Goal: Transaction & Acquisition: Purchase product/service

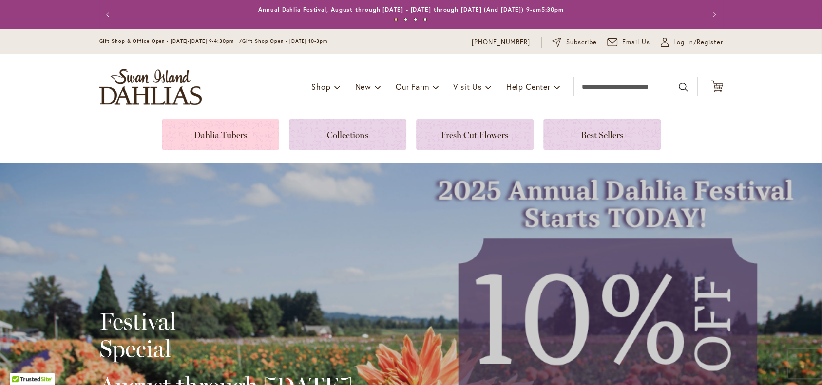
click at [230, 137] on link at bounding box center [220, 134] width 117 height 31
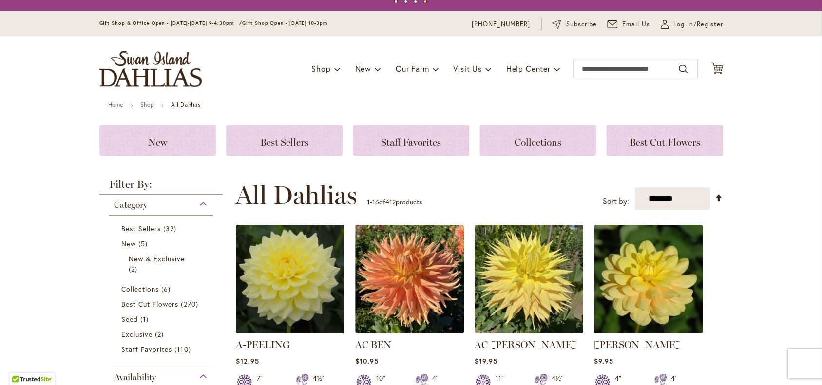
scroll to position [18, 0]
click at [579, 72] on input "Search" at bounding box center [636, 68] width 124 height 19
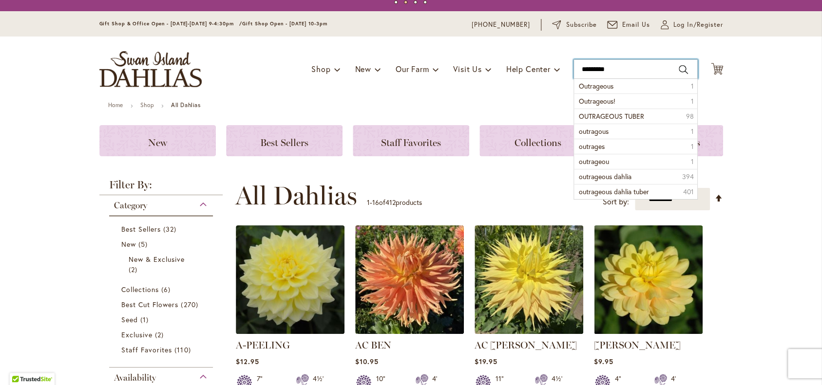
type input "**********"
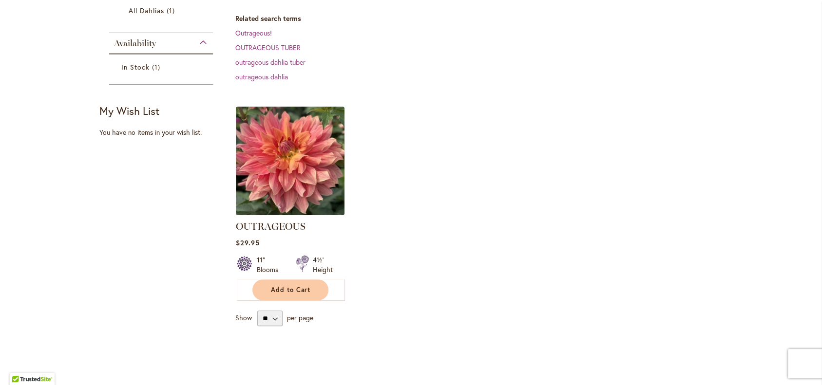
scroll to position [197, 0]
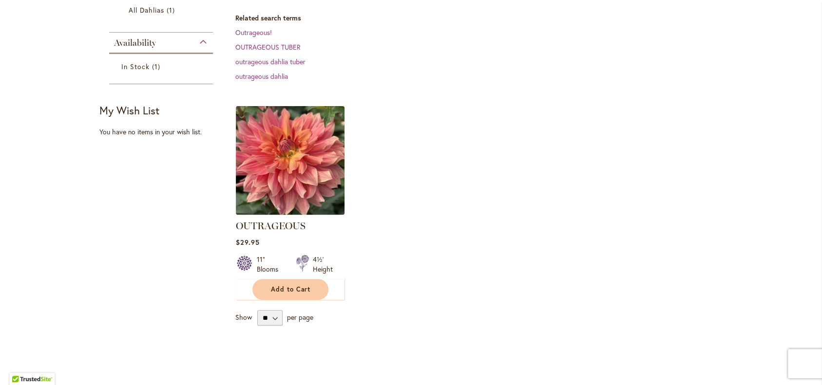
click at [309, 176] on img at bounding box center [290, 161] width 114 height 114
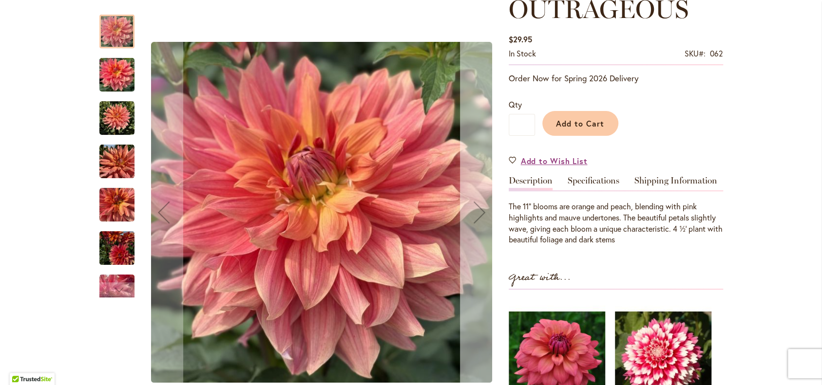
scroll to position [148, 0]
click at [479, 212] on div "Next" at bounding box center [479, 212] width 39 height 39
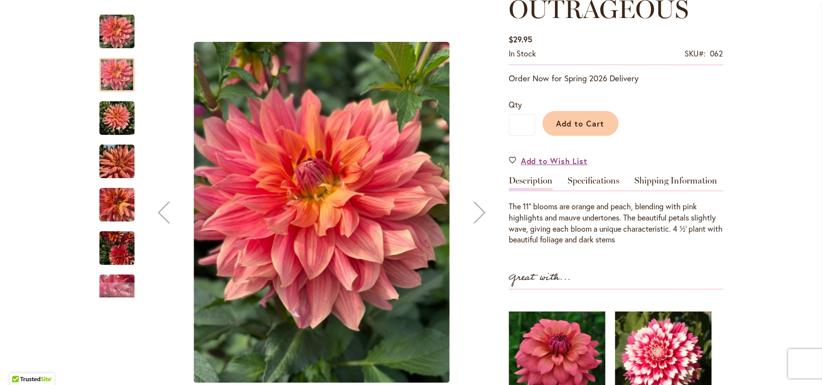
click at [479, 212] on div "Next" at bounding box center [479, 212] width 39 height 39
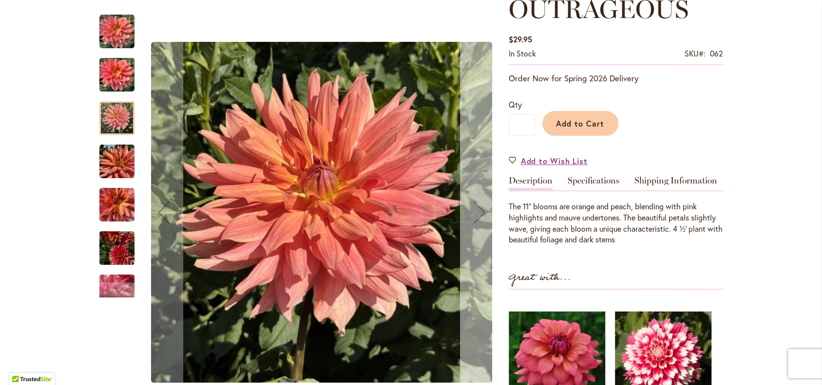
click at [479, 212] on div "Next" at bounding box center [479, 212] width 39 height 39
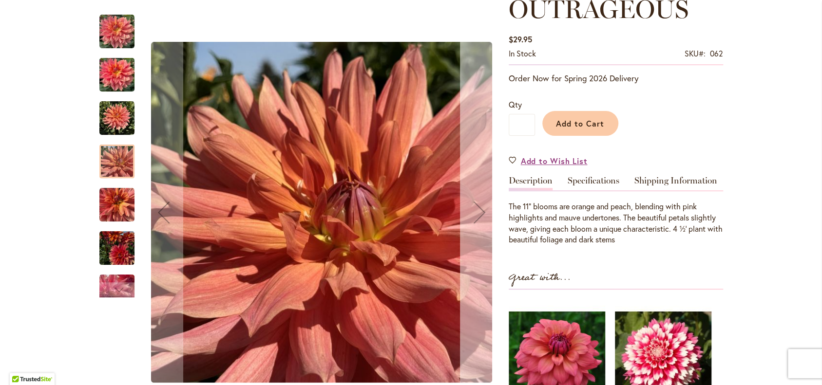
click at [479, 212] on div "Next" at bounding box center [479, 212] width 39 height 39
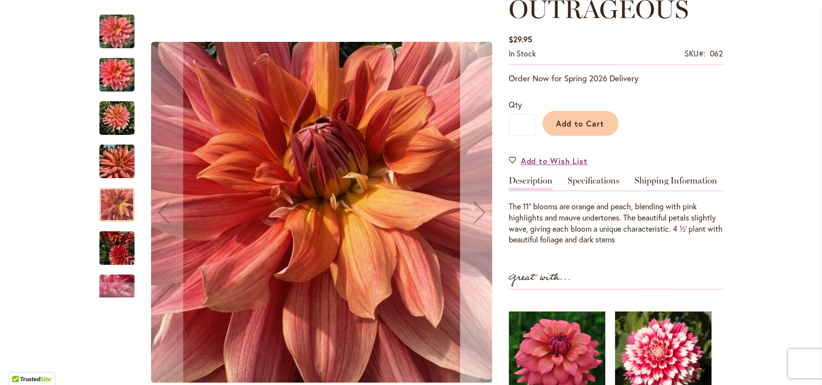
click at [479, 212] on div "Next" at bounding box center [479, 212] width 39 height 39
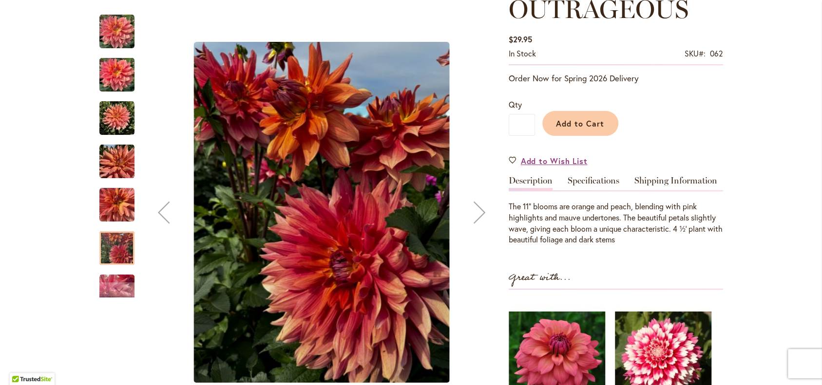
click at [479, 212] on div "Next" at bounding box center [479, 212] width 39 height 39
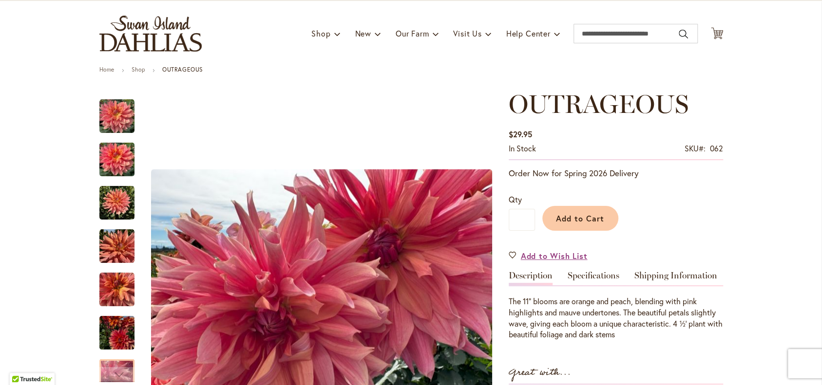
scroll to position [46, 0]
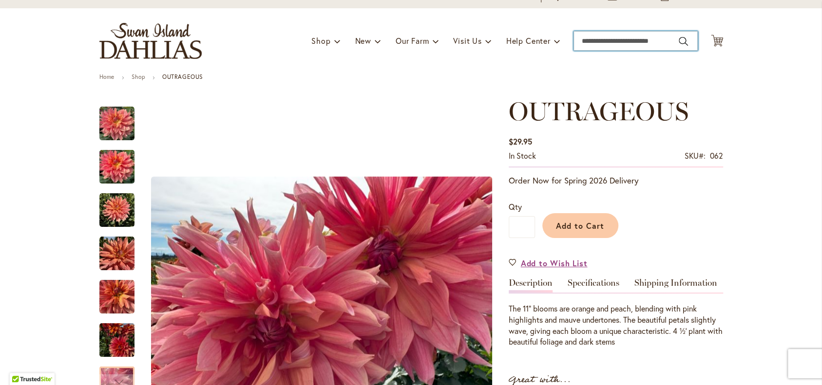
click at [579, 43] on input "Search" at bounding box center [636, 40] width 124 height 19
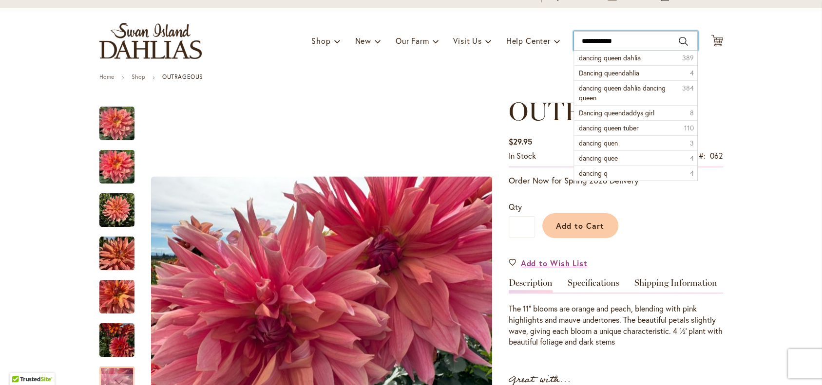
type input "**********"
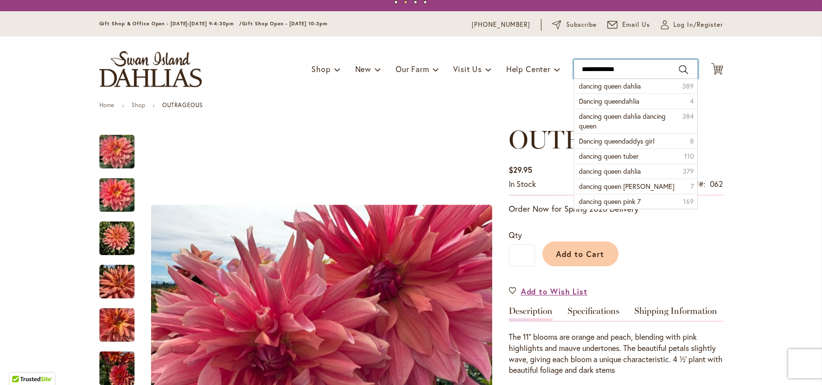
scroll to position [18, 0]
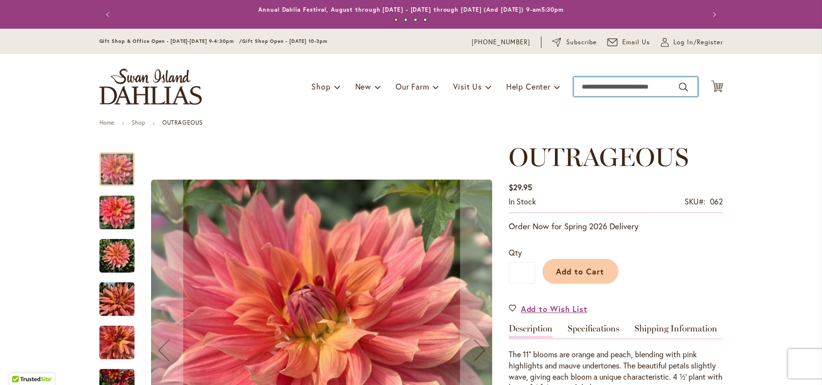
click at [579, 89] on input "Search" at bounding box center [636, 86] width 124 height 19
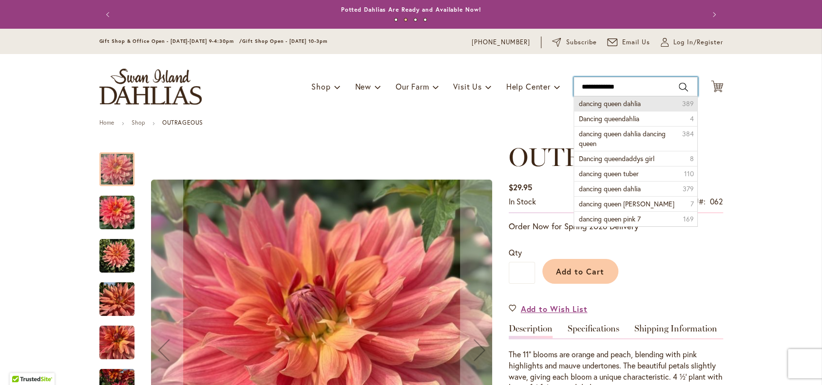
click at [630, 89] on input "**********" at bounding box center [636, 86] width 124 height 19
type input "**********"
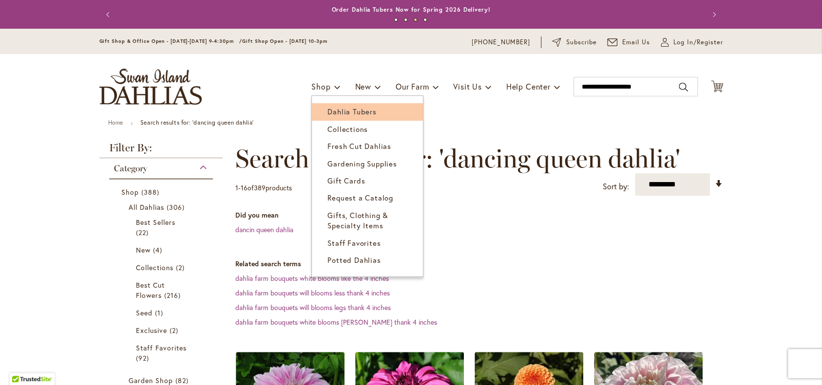
click at [330, 113] on span "Dahlia Tubers" at bounding box center [351, 112] width 49 height 10
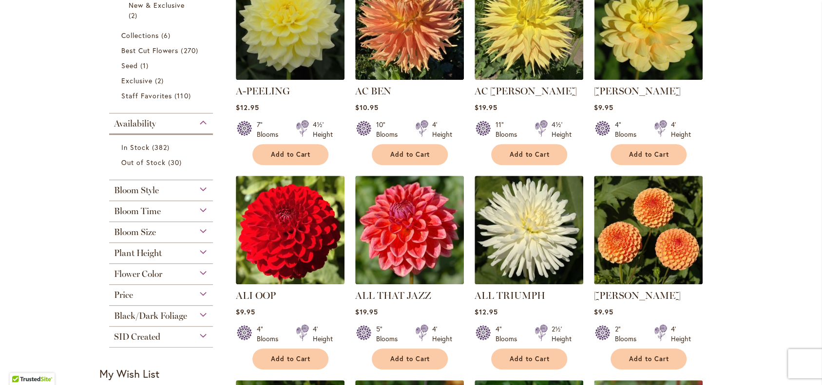
scroll to position [273, 0]
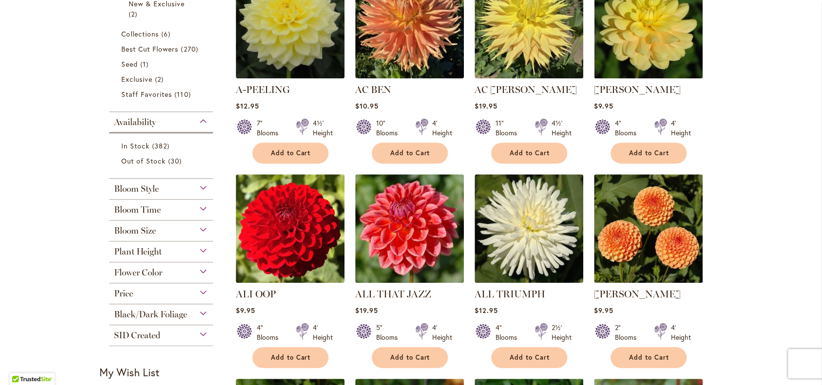
click at [200, 194] on div "Bloom Style" at bounding box center [161, 187] width 104 height 16
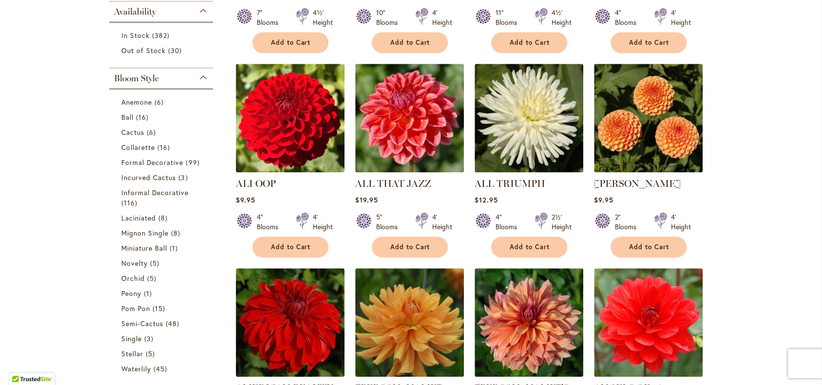
scroll to position [384, 0]
click at [121, 122] on span "Ball" at bounding box center [127, 117] width 12 height 9
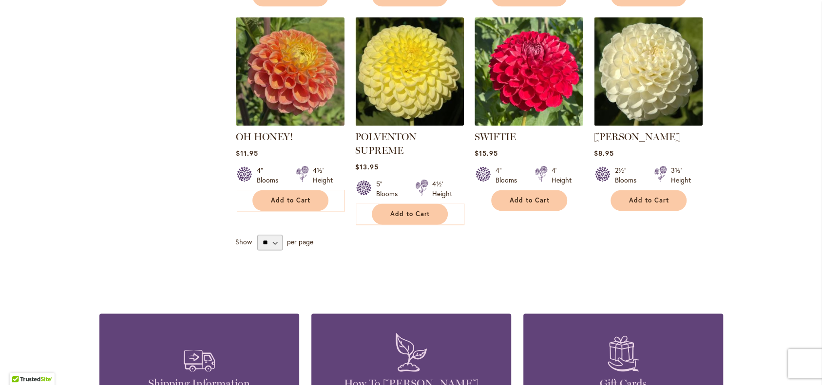
scroll to position [848, 0]
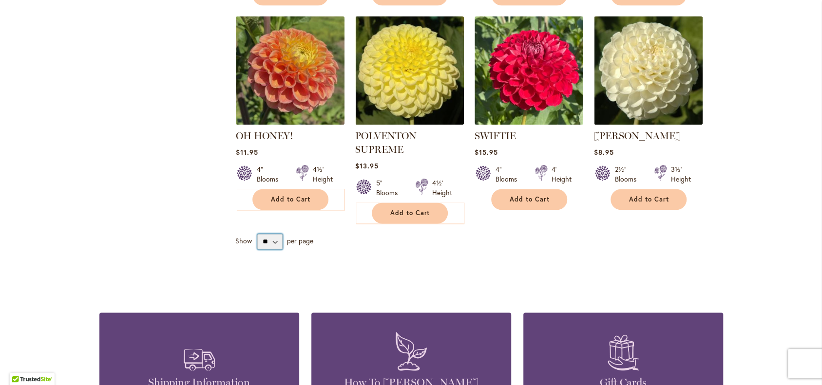
click at [276, 250] on select "** ** ** **" at bounding box center [269, 242] width 25 height 16
select select "**"
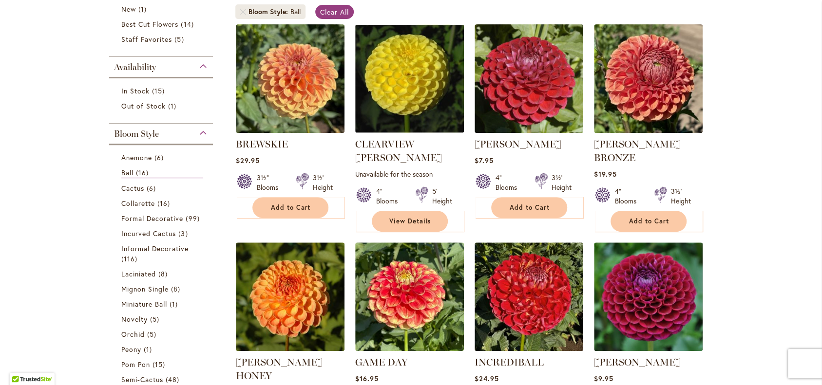
scroll to position [199, 0]
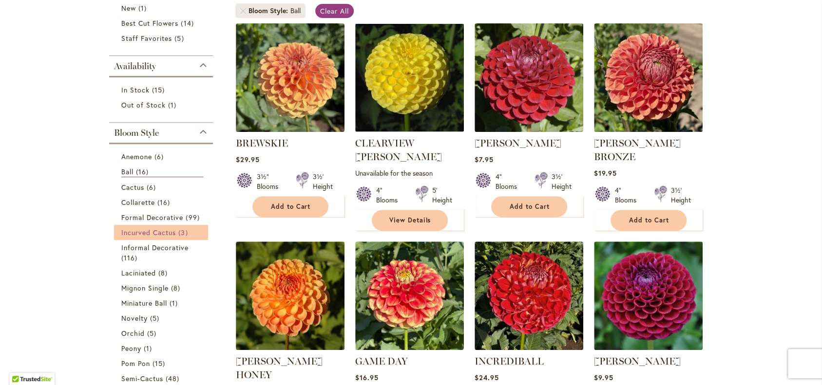
click at [121, 237] on span "Incurved Cactus" at bounding box center [148, 232] width 55 height 9
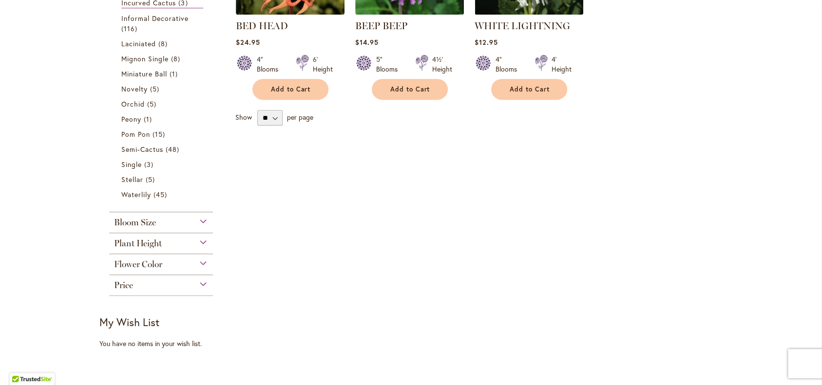
scroll to position [319, 0]
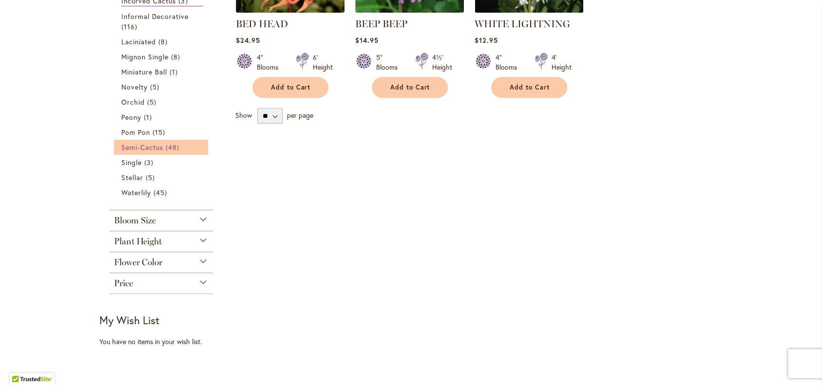
click at [122, 152] on span "Semi-Cactus" at bounding box center [142, 147] width 42 height 9
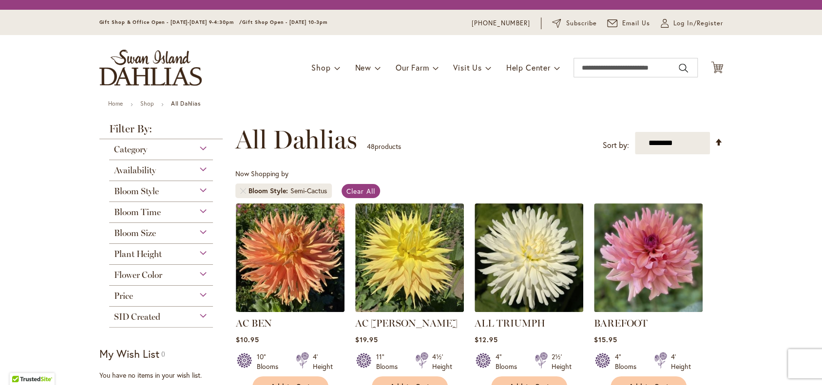
scroll to position [6, 0]
